Goal: Task Accomplishment & Management: Use online tool/utility

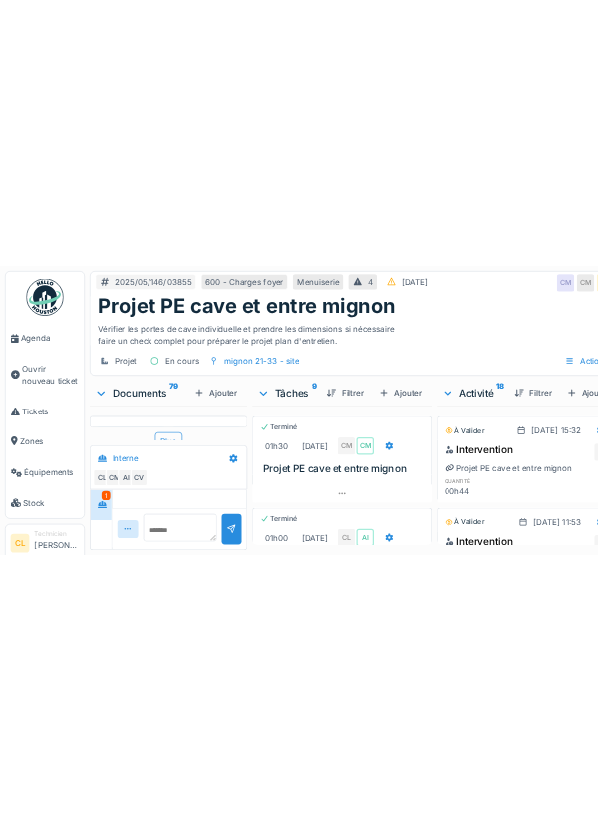
scroll to position [2851, 0]
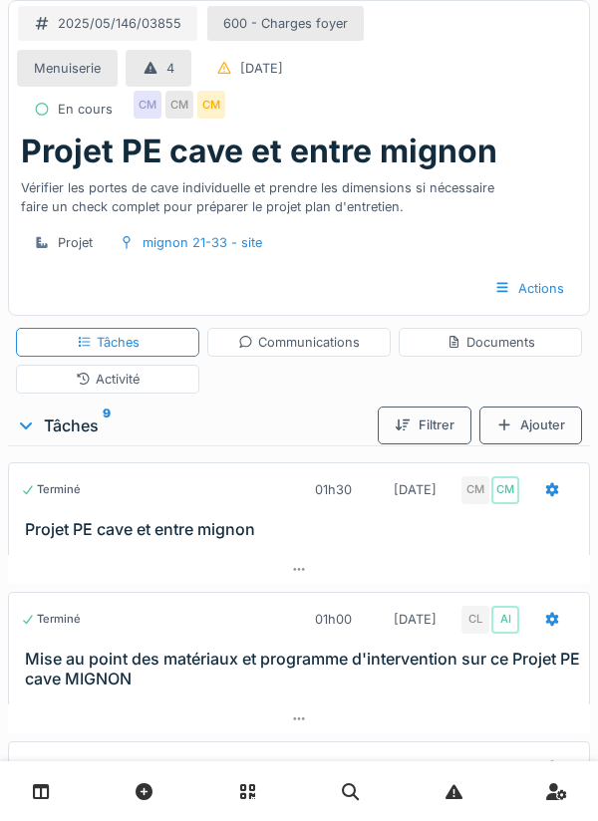
click at [136, 380] on div "Activité" at bounding box center [108, 379] width 64 height 19
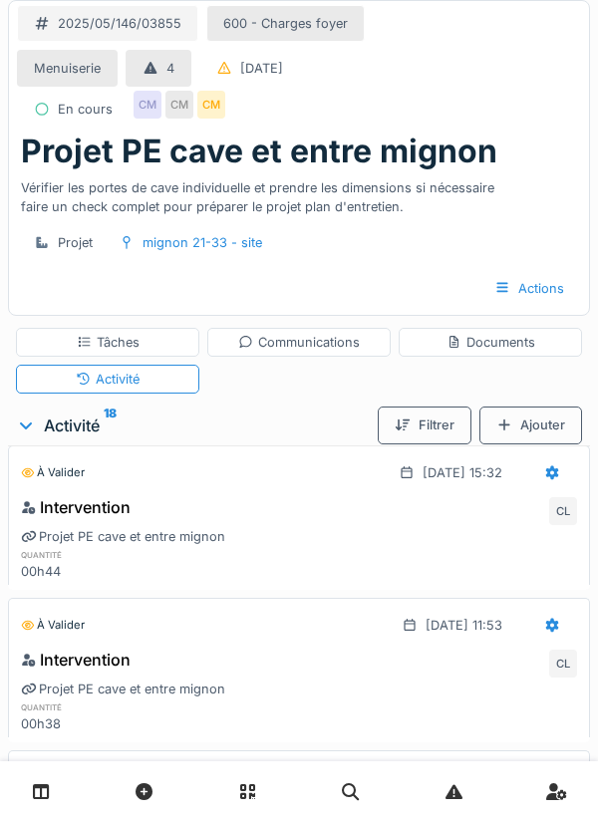
scroll to position [0, 0]
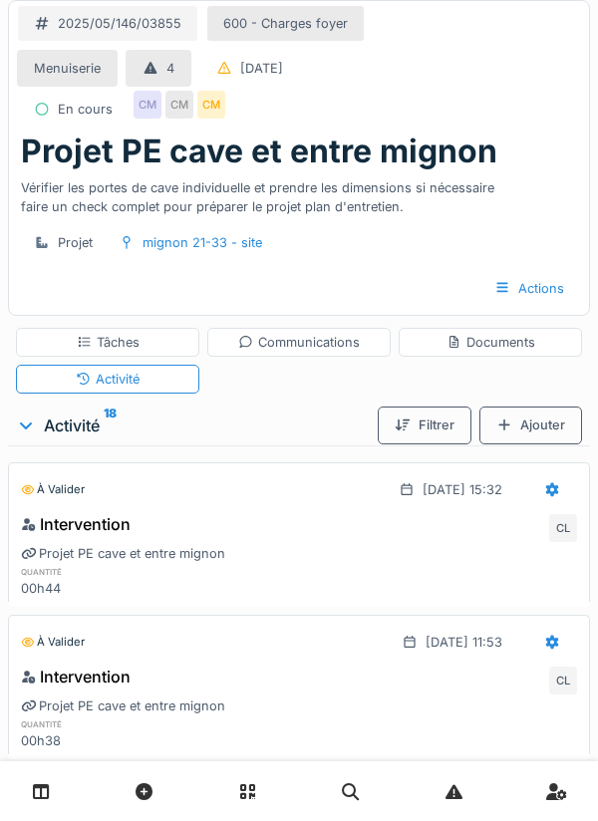
click at [549, 495] on div at bounding box center [552, 489] width 16 height 19
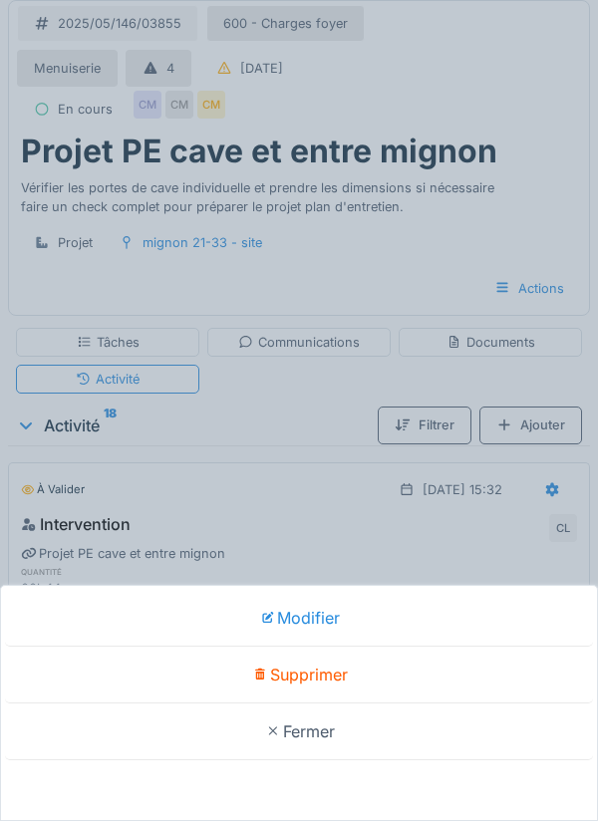
click at [320, 678] on div "Supprimer" at bounding box center [299, 675] width 588 height 57
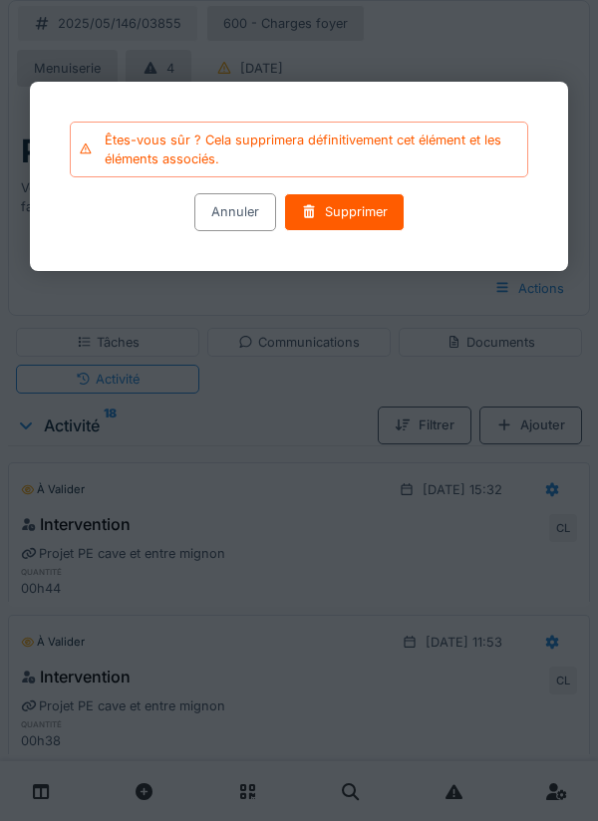
click at [336, 208] on div "Supprimer" at bounding box center [344, 212] width 121 height 37
click at [345, 221] on div "Supprimer" at bounding box center [344, 212] width 121 height 37
click at [348, 217] on div "Supprimer" at bounding box center [344, 212] width 121 height 37
click at [330, 217] on div "Supprimer" at bounding box center [344, 212] width 121 height 37
click at [344, 216] on div "Supprimer" at bounding box center [344, 212] width 121 height 37
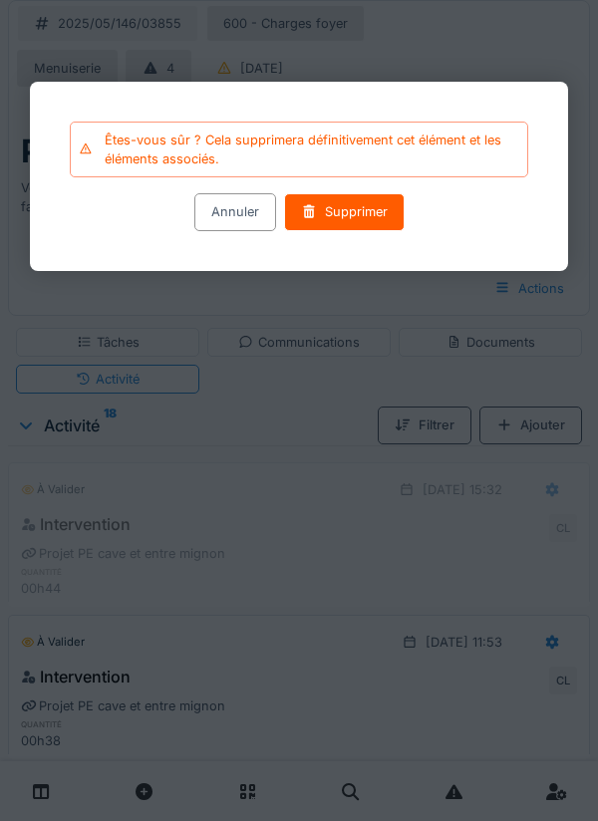
click at [531, 42] on div at bounding box center [299, 410] width 598 height 821
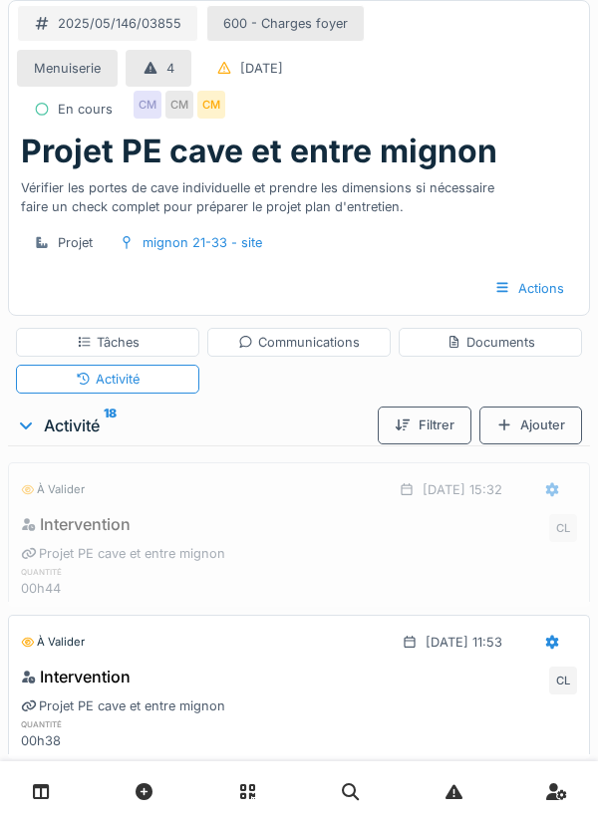
click at [118, 380] on div "Activité" at bounding box center [108, 379] width 64 height 19
click at [553, 493] on icon at bounding box center [552, 489] width 13 height 14
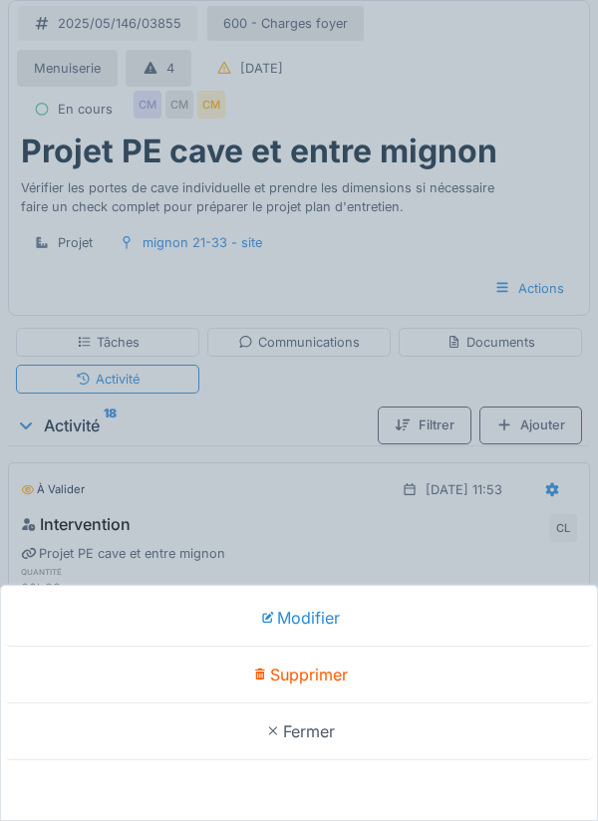
click at [294, 499] on div "Modifier Supprimer Fermer" at bounding box center [299, 410] width 598 height 821
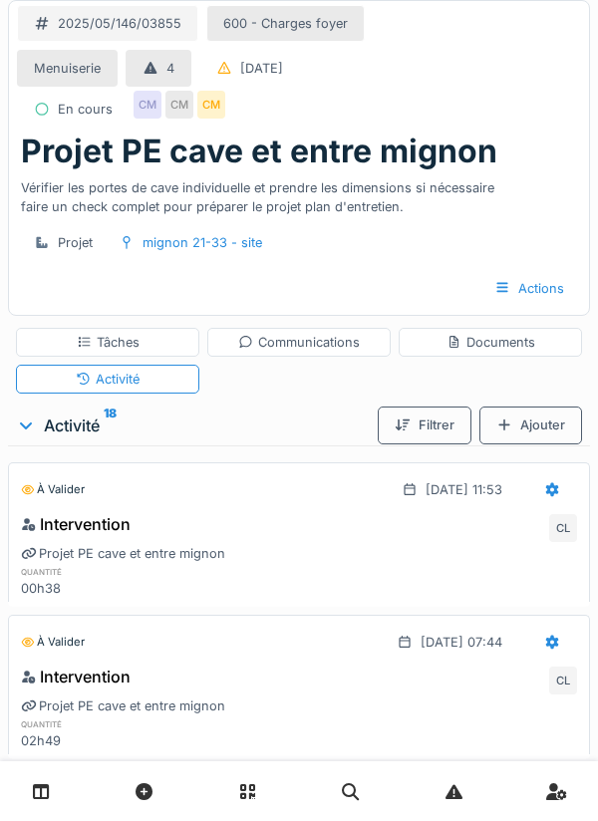
click at [117, 343] on div "Tâches" at bounding box center [108, 342] width 63 height 19
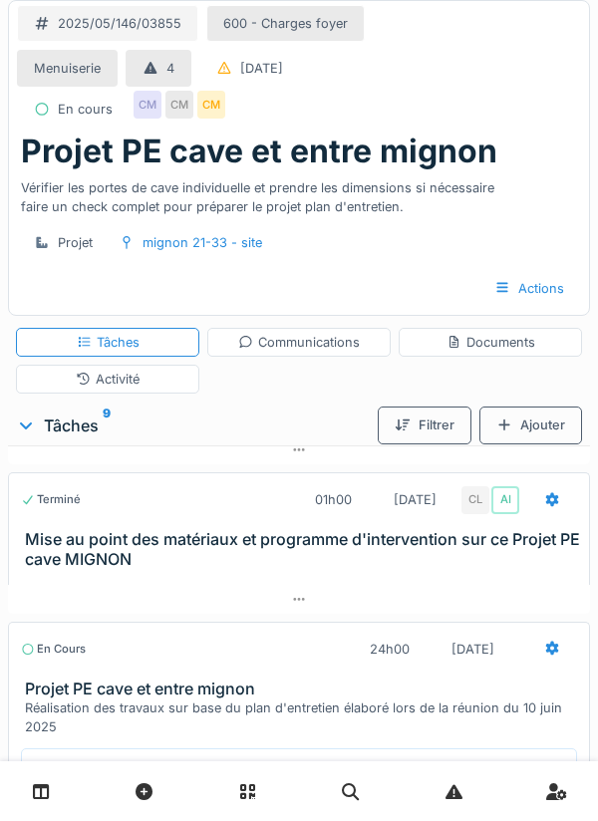
scroll to position [149, 0]
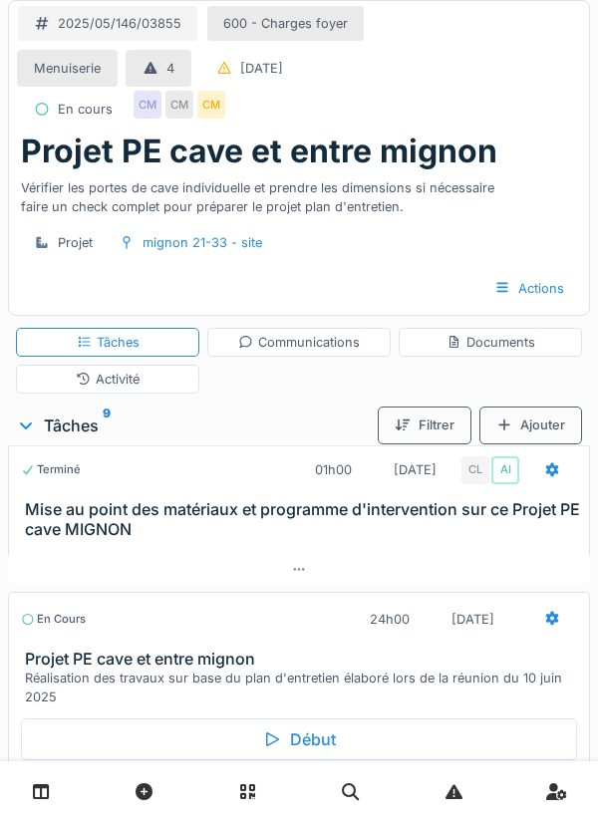
click at [550, 623] on icon at bounding box center [552, 619] width 13 height 14
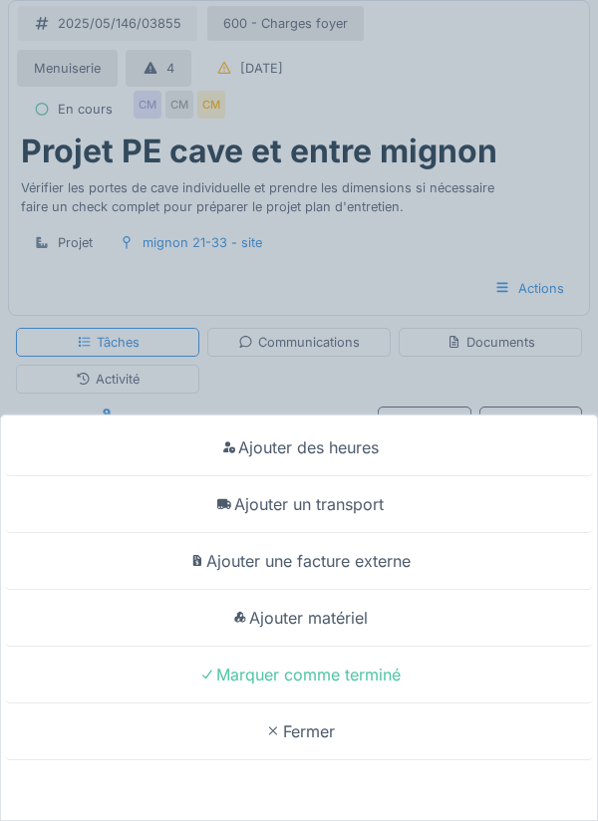
click at [364, 444] on div "Ajouter des heures" at bounding box center [299, 448] width 588 height 57
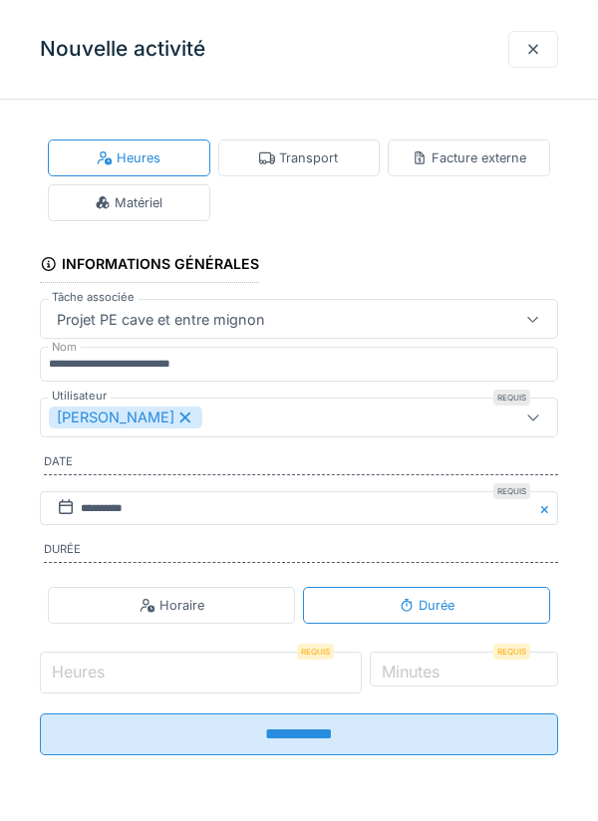
click at [113, 681] on input "Heures" at bounding box center [201, 673] width 322 height 42
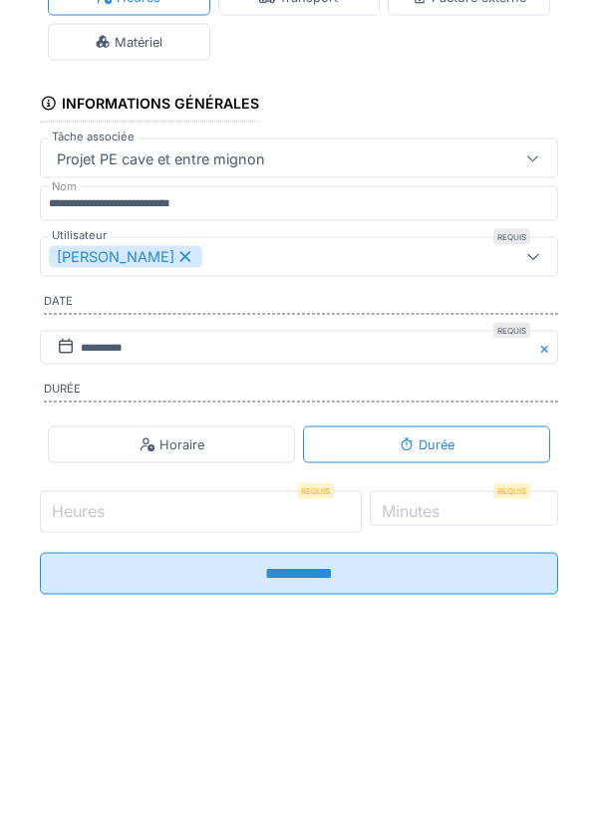
scroll to position [117, 0]
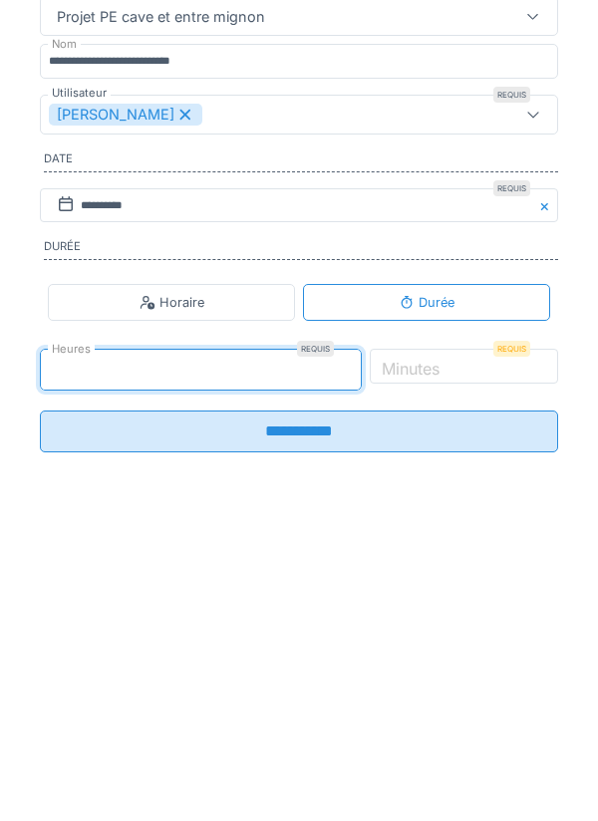
type input "*"
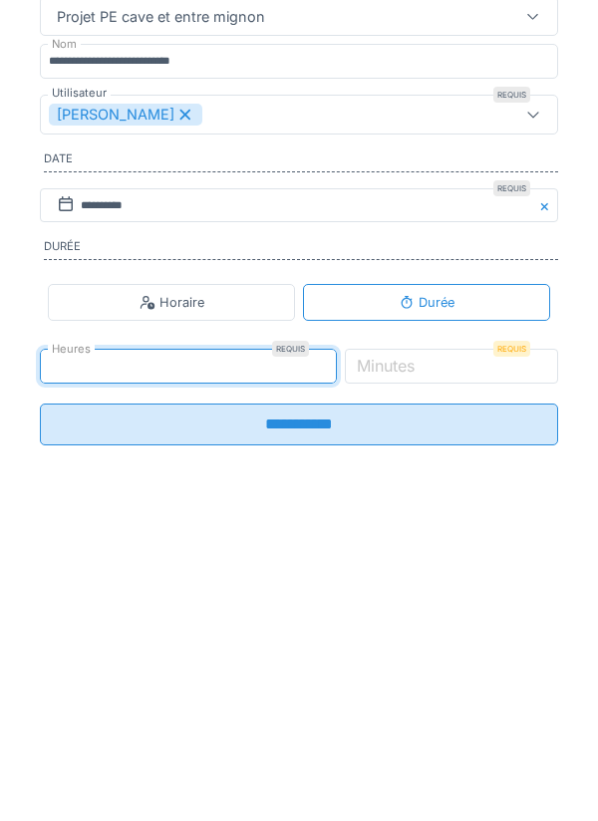
click at [419, 681] on label "Minutes" at bounding box center [386, 669] width 66 height 24
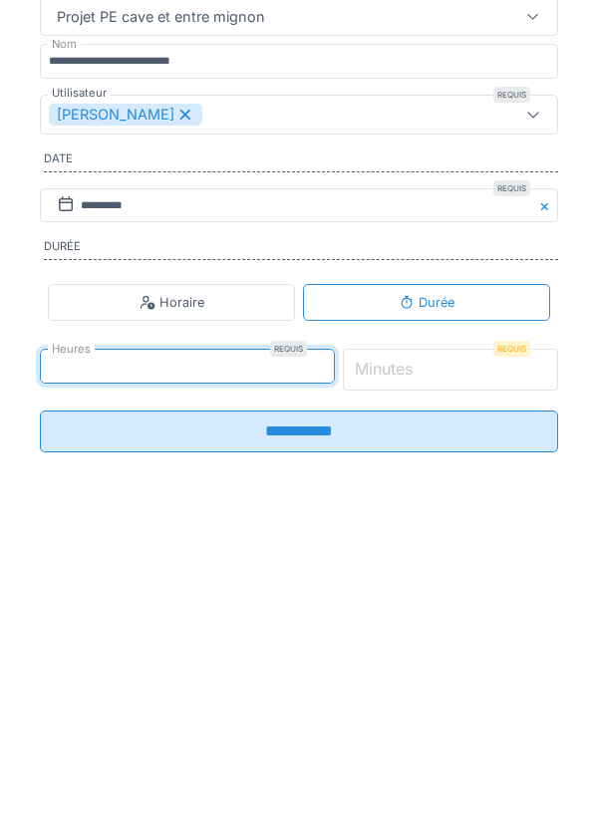
click at [432, 681] on input "*" at bounding box center [451, 673] width 216 height 42
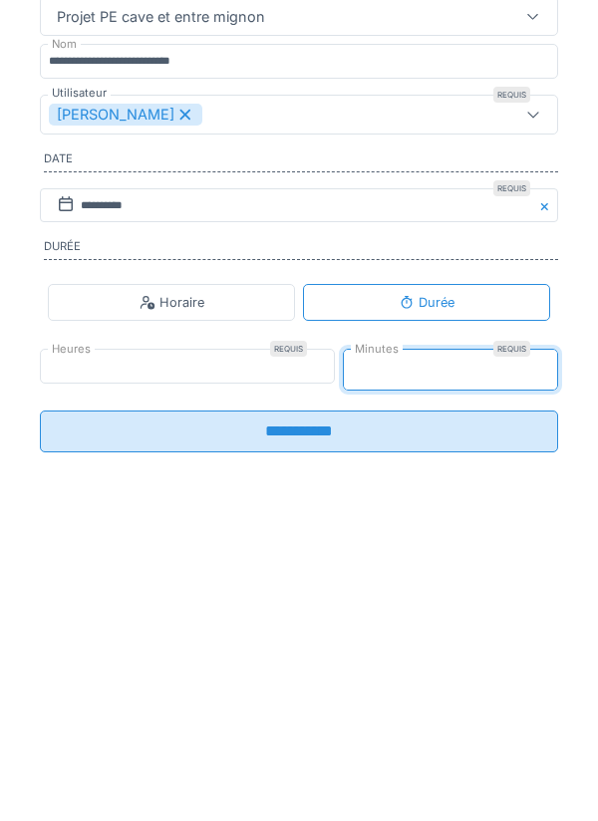
type input "**"
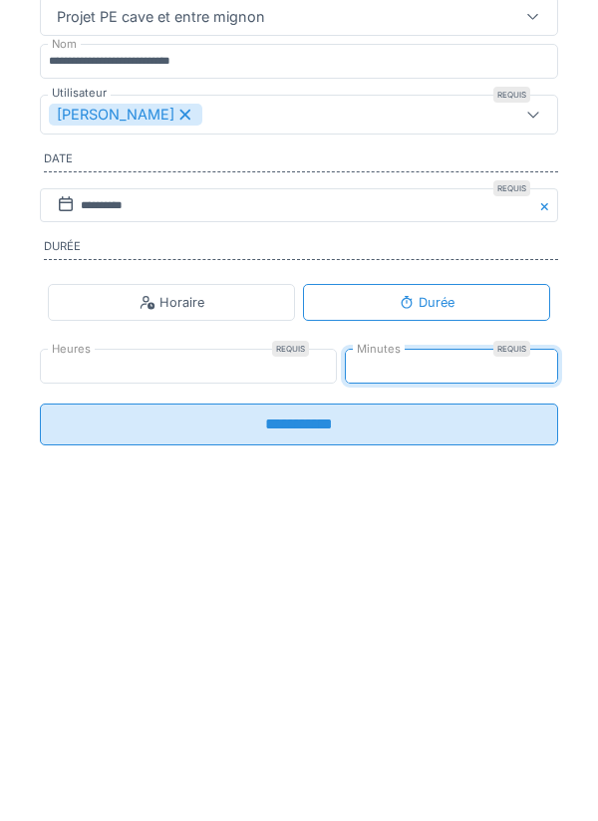
click at [325, 744] on input "**********" at bounding box center [299, 728] width 518 height 42
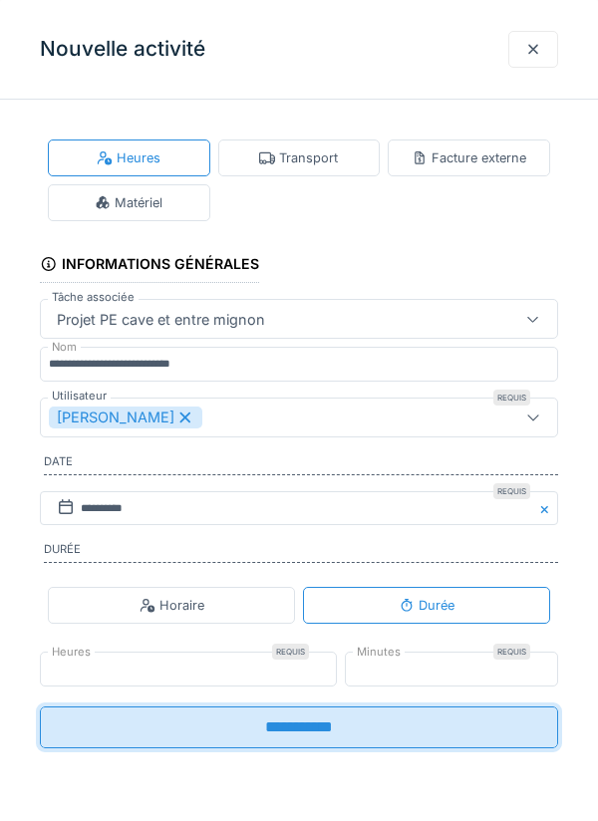
click at [290, 734] on input "**********" at bounding box center [299, 728] width 518 height 42
click at [535, 48] on div at bounding box center [533, 49] width 16 height 19
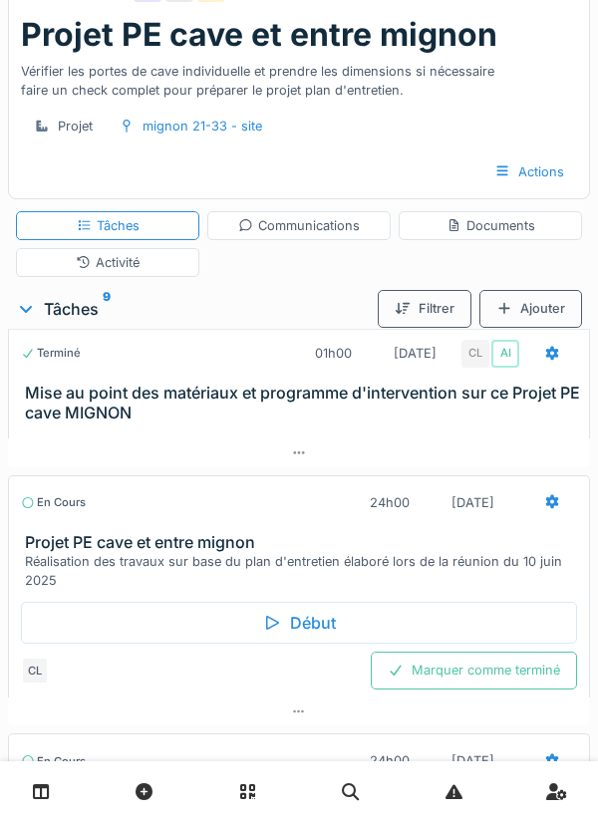
click at [138, 269] on div "Activité" at bounding box center [108, 262] width 64 height 19
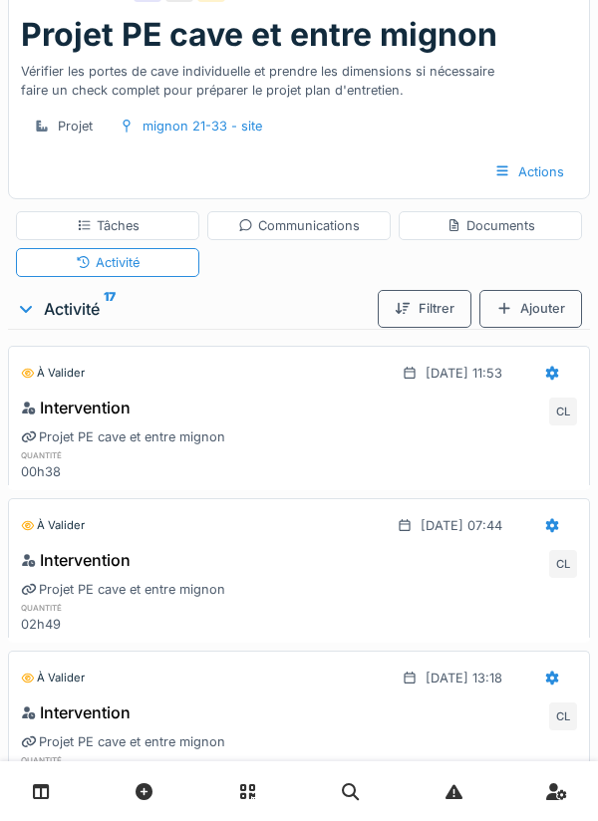
click at [539, 376] on div at bounding box center [552, 373] width 50 height 37
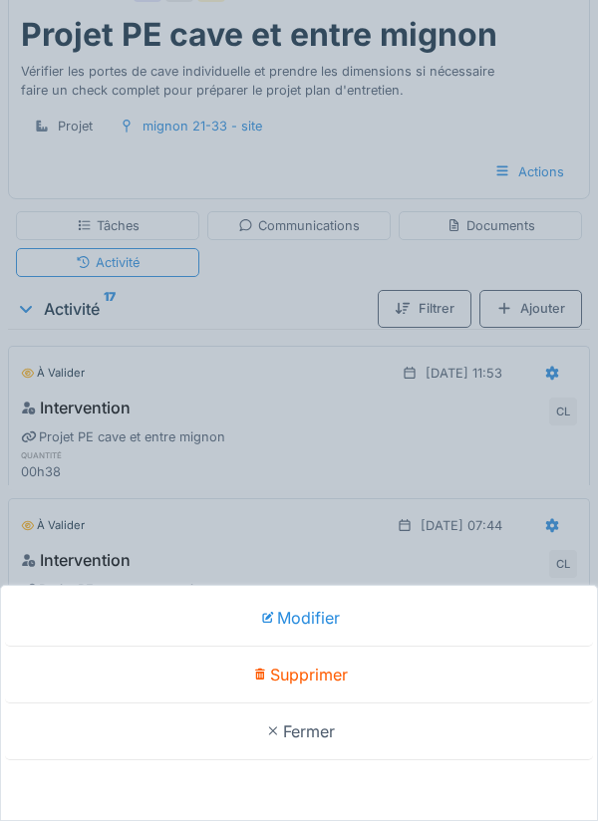
click at [280, 391] on div "Modifier Supprimer Fermer" at bounding box center [299, 410] width 598 height 821
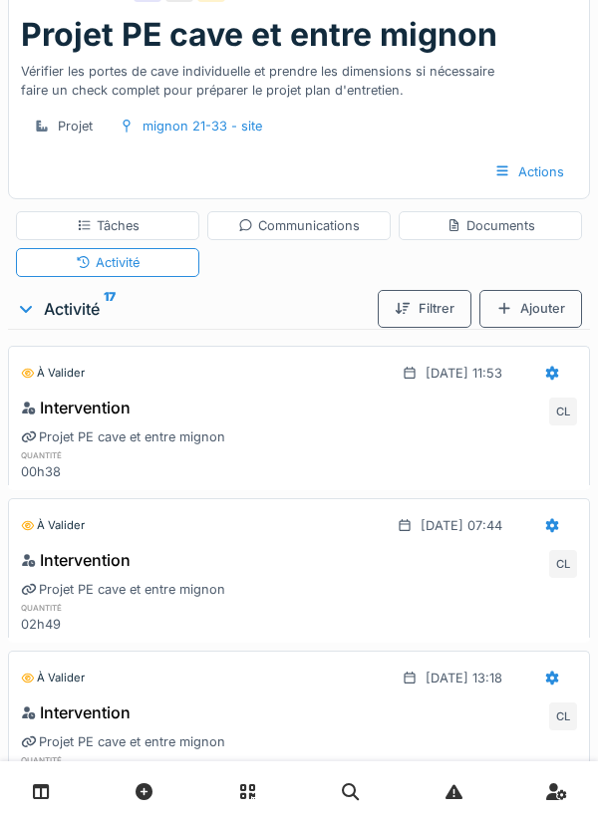
click at [132, 236] on div "Tâches" at bounding box center [107, 225] width 183 height 29
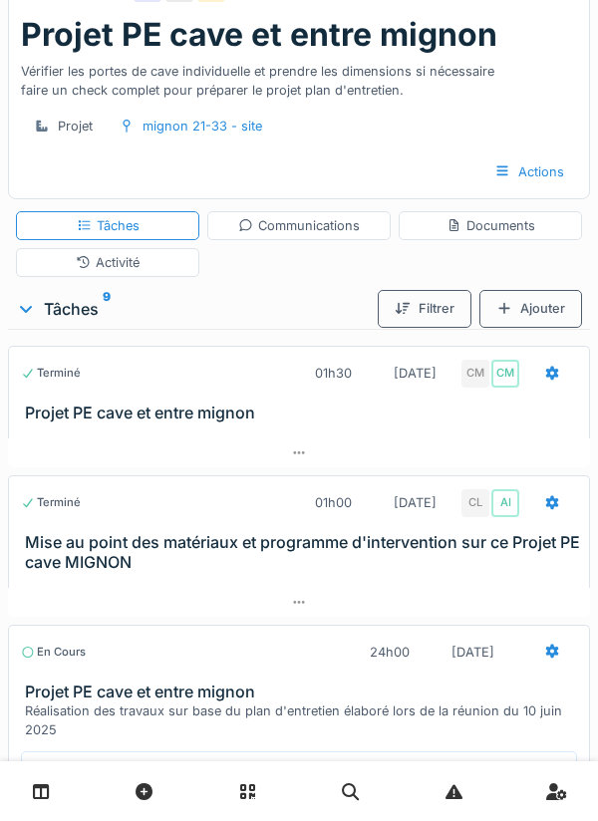
click at [541, 663] on div at bounding box center [552, 652] width 50 height 37
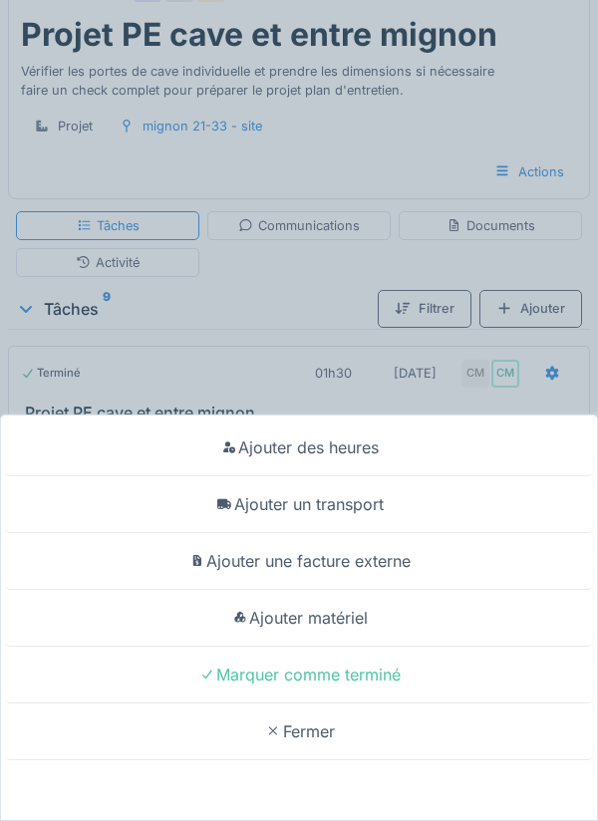
click at [354, 453] on div "Ajouter des heures" at bounding box center [299, 448] width 588 height 57
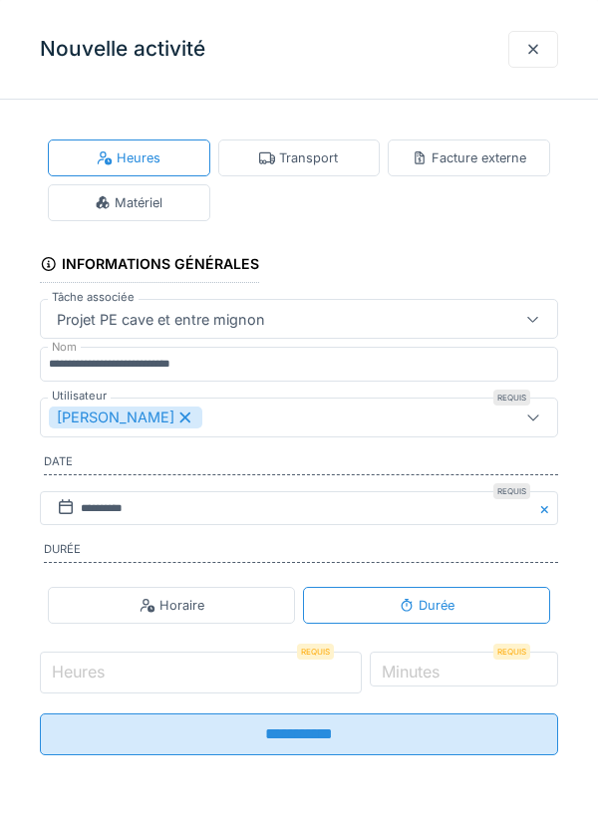
click at [123, 675] on input "Heures" at bounding box center [201, 673] width 322 height 42
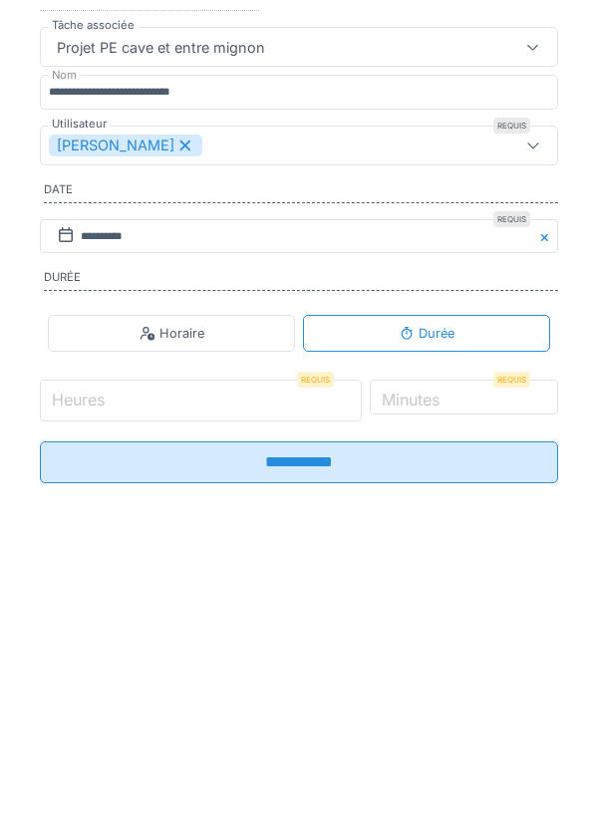
scroll to position [233, 0]
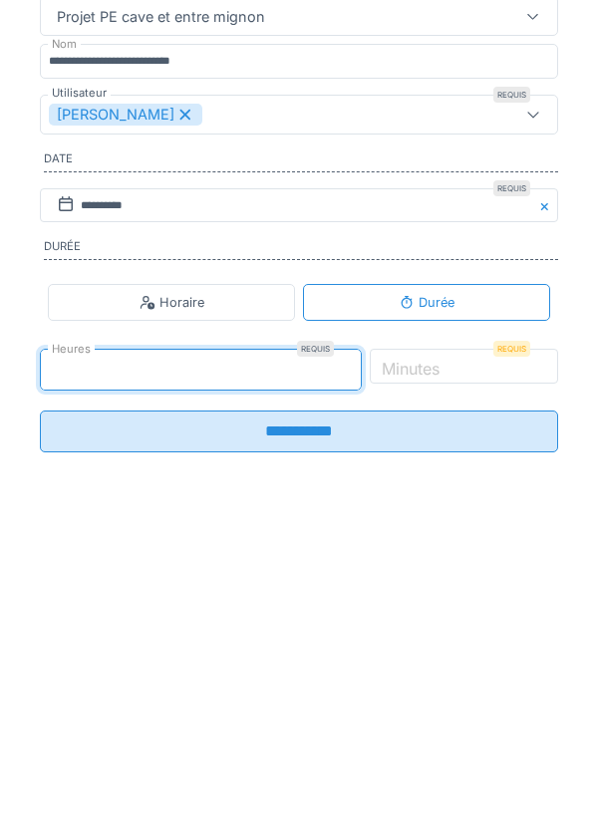
type input "*"
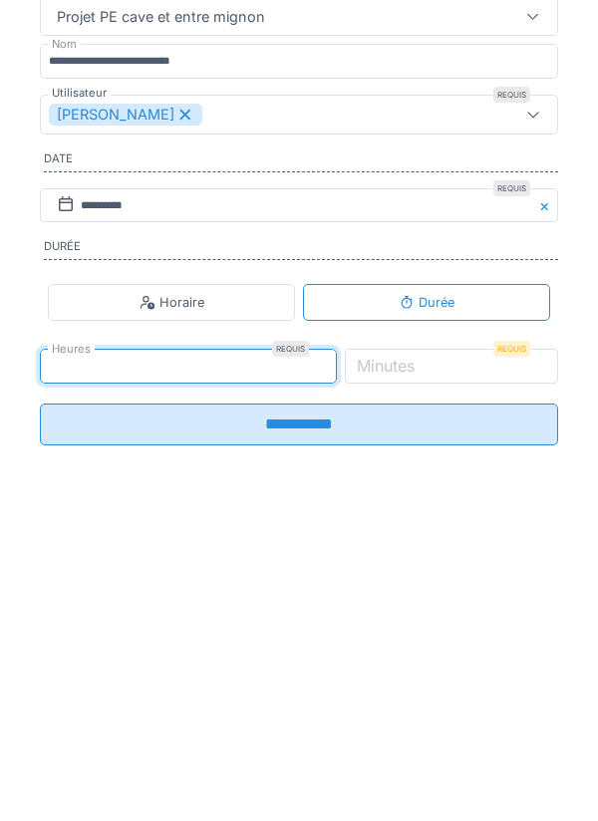
click at [419, 671] on label "Minutes" at bounding box center [386, 669] width 66 height 24
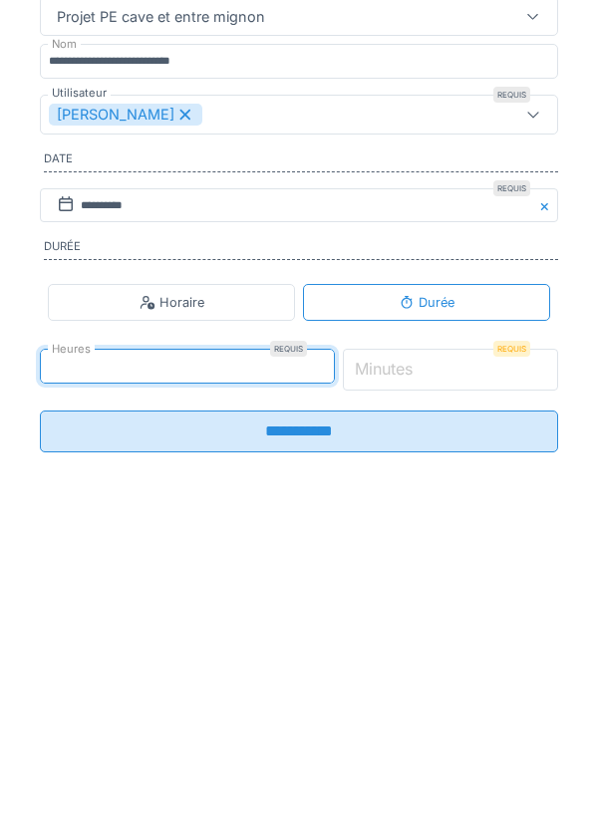
click at [420, 671] on input "*" at bounding box center [451, 673] width 216 height 42
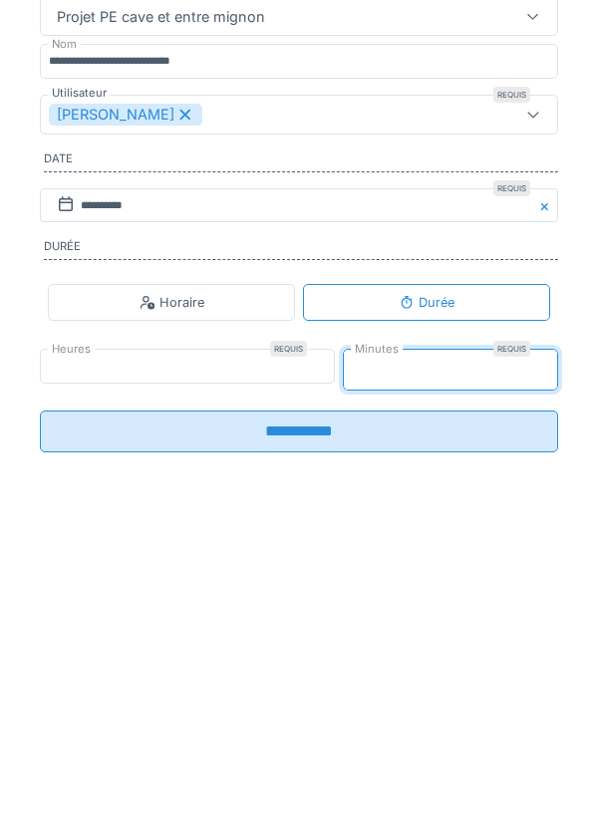
type input "**"
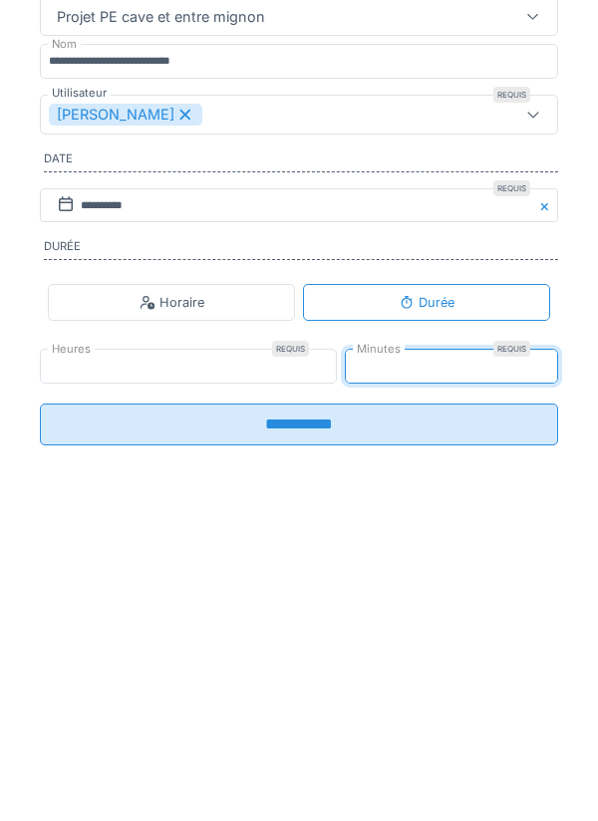
click at [301, 744] on input "**********" at bounding box center [299, 728] width 518 height 42
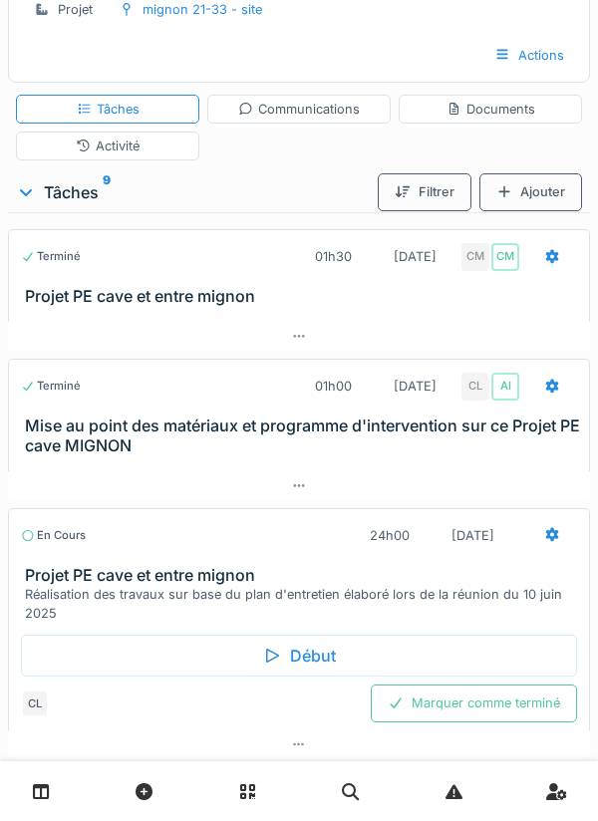
click at [141, 150] on div "Activité" at bounding box center [107, 146] width 183 height 29
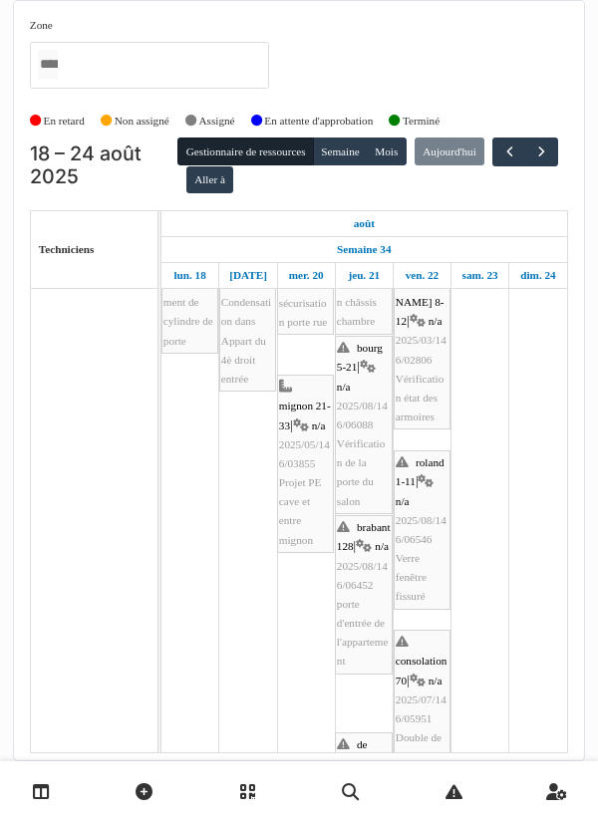
scroll to position [332, 0]
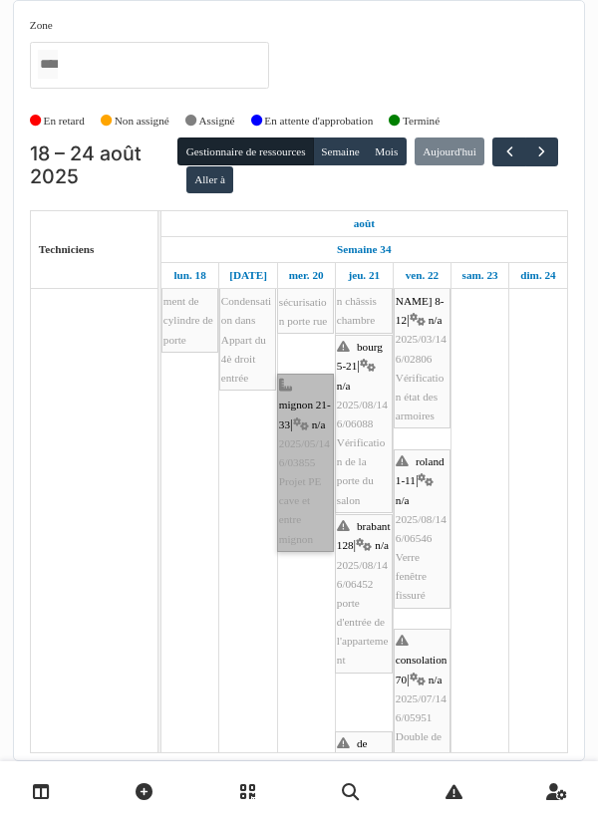
click at [304, 459] on link "mignon 21-33 | n/a 2025/05/146/03855 Projet PE cave et entre mignon" at bounding box center [305, 463] width 57 height 178
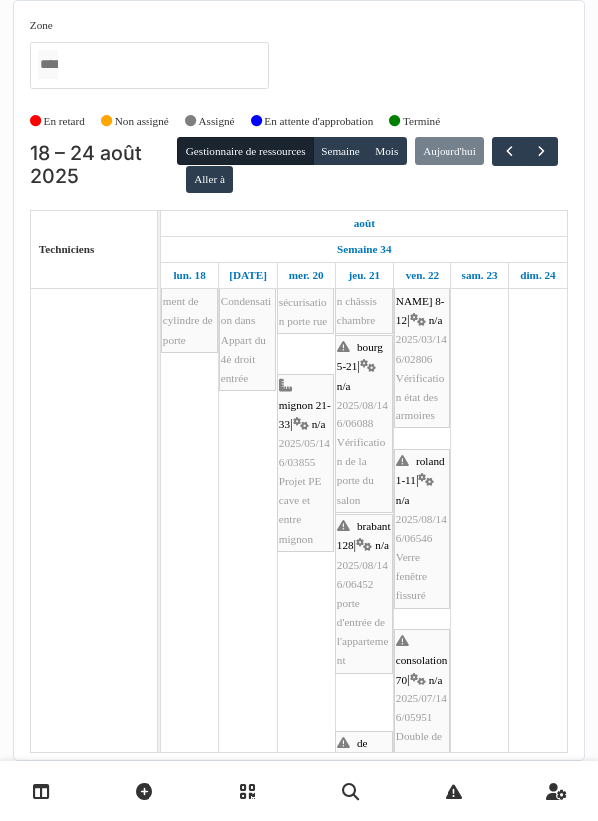
scroll to position [0, 0]
